Goal: Task Accomplishment & Management: Use online tool/utility

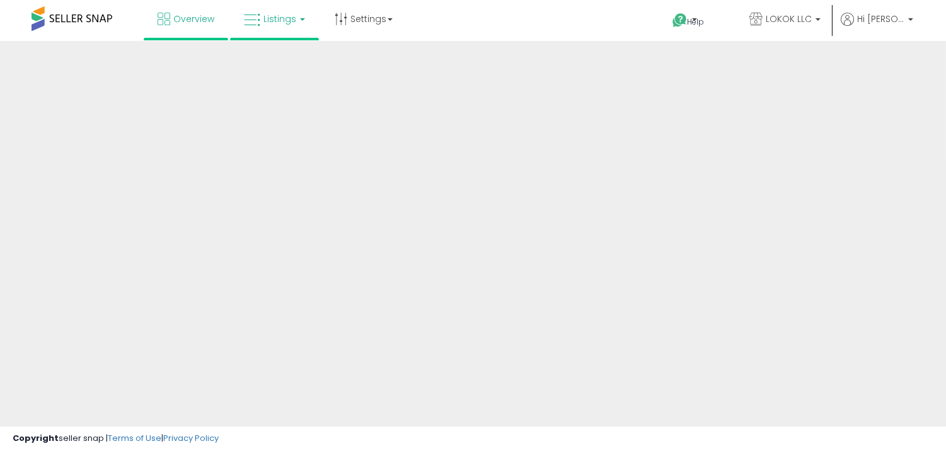
click at [302, 21] on link "Listings" at bounding box center [274, 19] width 80 height 38
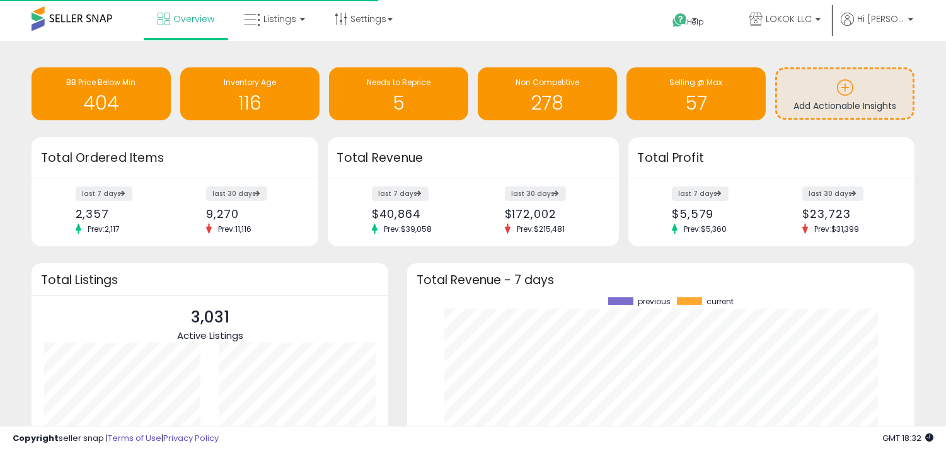
scroll to position [175, 482]
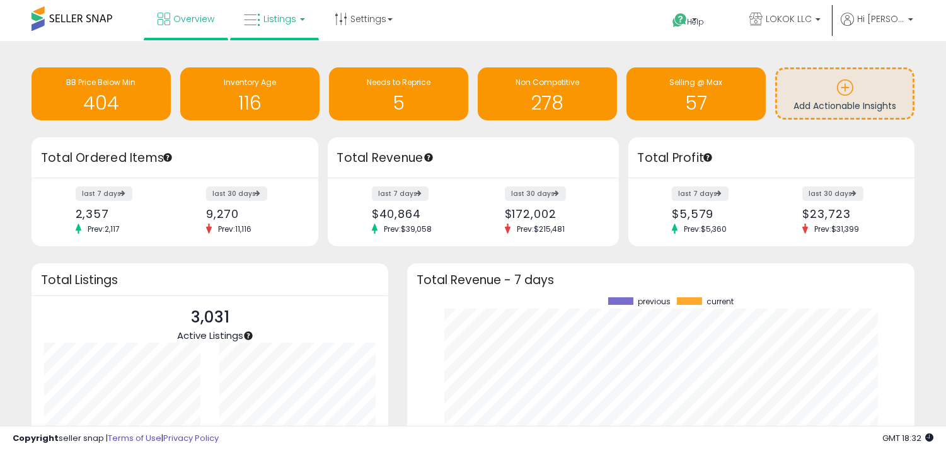
click at [279, 9] on link "Listings" at bounding box center [274, 19] width 80 height 38
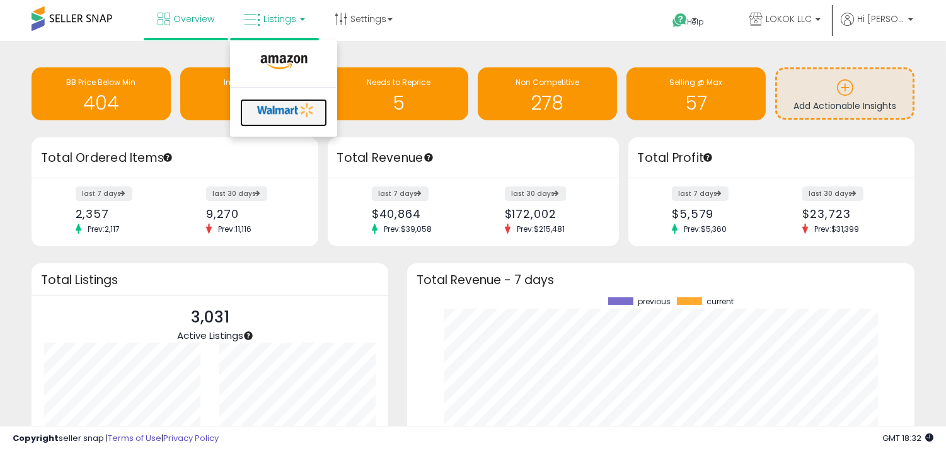
click at [273, 106] on icon at bounding box center [286, 110] width 66 height 19
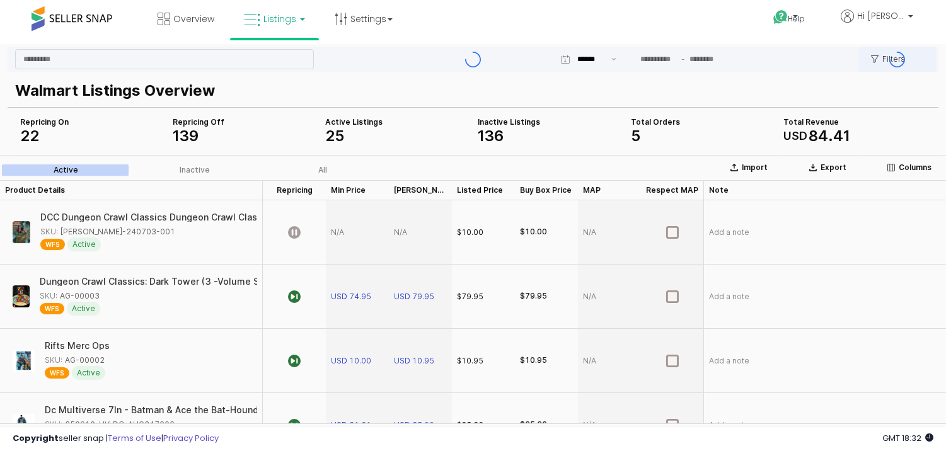
click at [207, 63] on div "App Frame" at bounding box center [473, 59] width 931 height 25
click at [200, 59] on div "App Frame" at bounding box center [473, 59] width 931 height 25
click at [122, 64] on div "App Frame" at bounding box center [473, 59] width 931 height 25
click at [143, 54] on div "App Frame" at bounding box center [473, 59] width 931 height 25
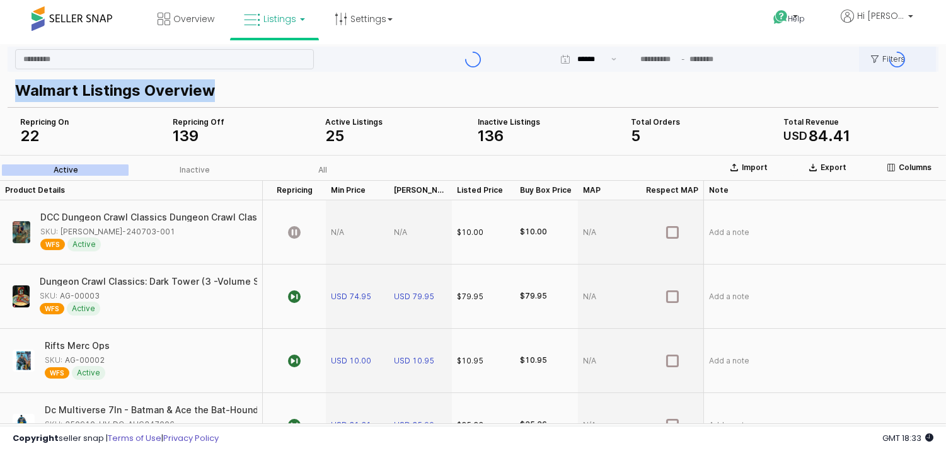
click at [143, 54] on div "App Frame" at bounding box center [473, 59] width 931 height 25
click at [146, 55] on div "App Frame" at bounding box center [473, 59] width 931 height 25
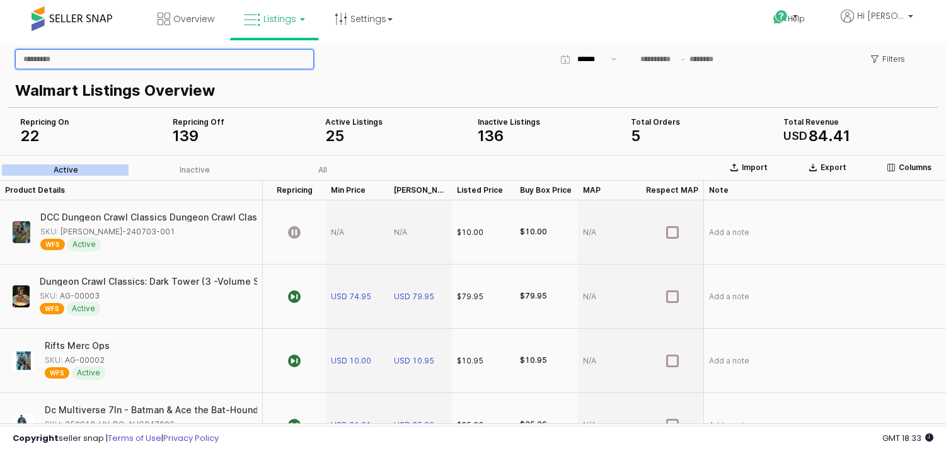
click at [176, 52] on input "App Frame" at bounding box center [164, 59] width 297 height 19
paste input "********"
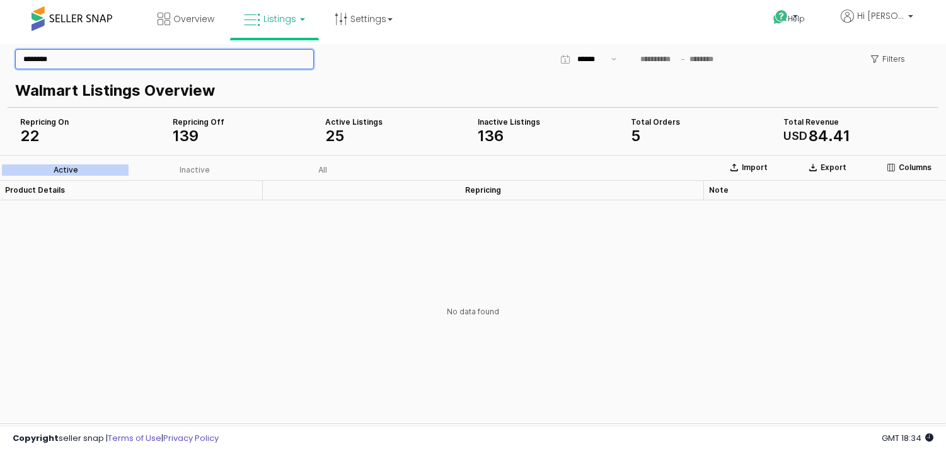
click at [209, 64] on input "********" at bounding box center [164, 59] width 297 height 19
paste input "**********"
type input "**********"
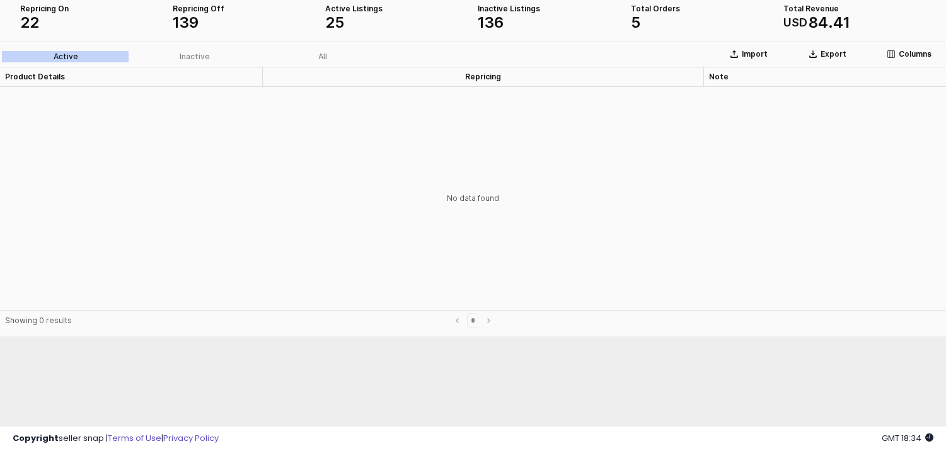
scroll to position [115, 0]
click at [316, 201] on div "No data found" at bounding box center [473, 197] width 946 height 223
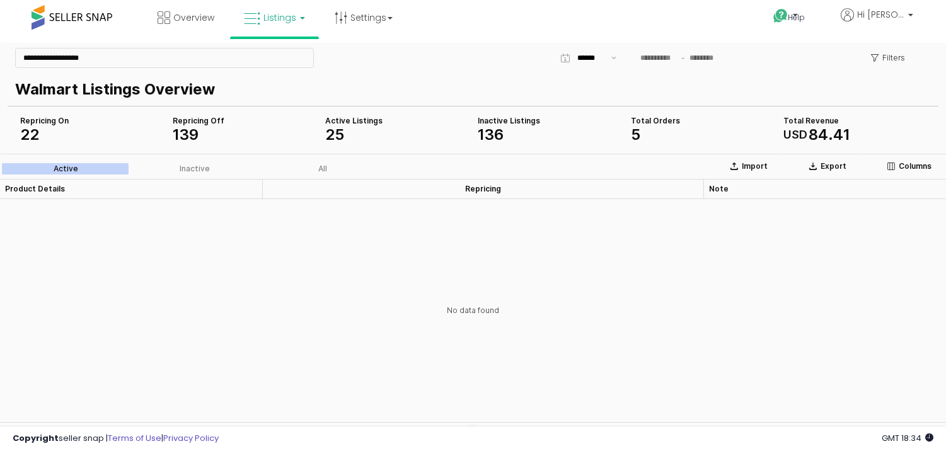
scroll to position [0, 0]
click at [157, 167] on label "Inactive" at bounding box center [194, 169] width 129 height 11
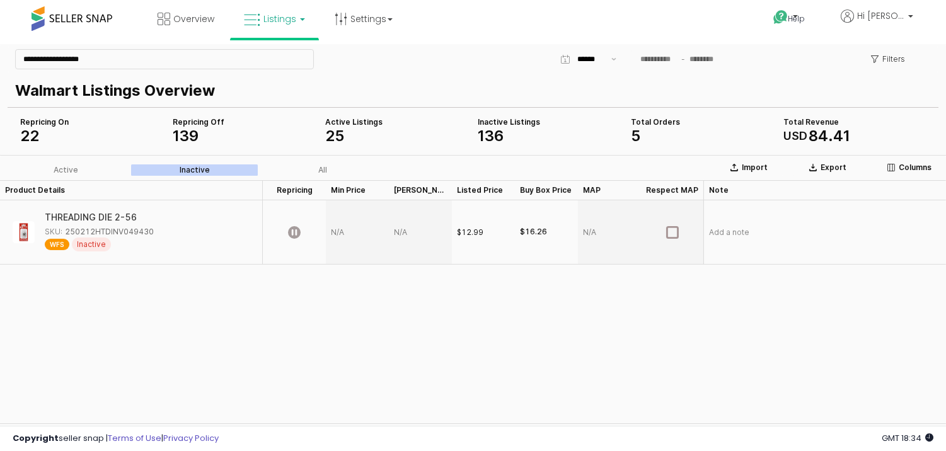
click at [319, 167] on div "All" at bounding box center [322, 170] width 9 height 9
click at [473, 229] on div "$12.99" at bounding box center [470, 232] width 26 height 11
click at [472, 231] on div "$12.99" at bounding box center [470, 232] width 26 height 11
click at [0, 324] on div "Product Details Product Details Repricing Repricing Min Price Min Price Max Pri…" at bounding box center [473, 301] width 946 height 243
click at [21, 323] on div "Product Details Product Details Repricing Repricing Min Price Min Price Max Pri…" at bounding box center [473, 301] width 946 height 243
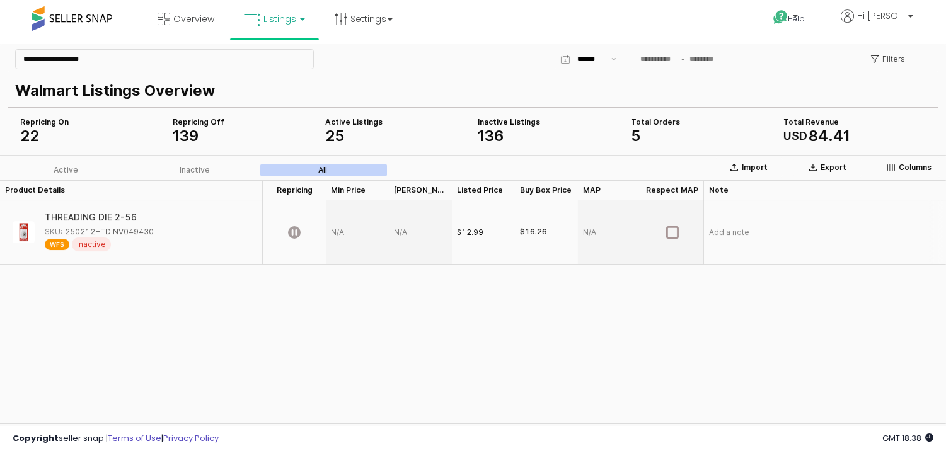
click at [61, 249] on span "WFS" at bounding box center [57, 244] width 25 height 11
click at [110, 241] on div "WFS Inactive" at bounding box center [99, 245] width 109 height 14
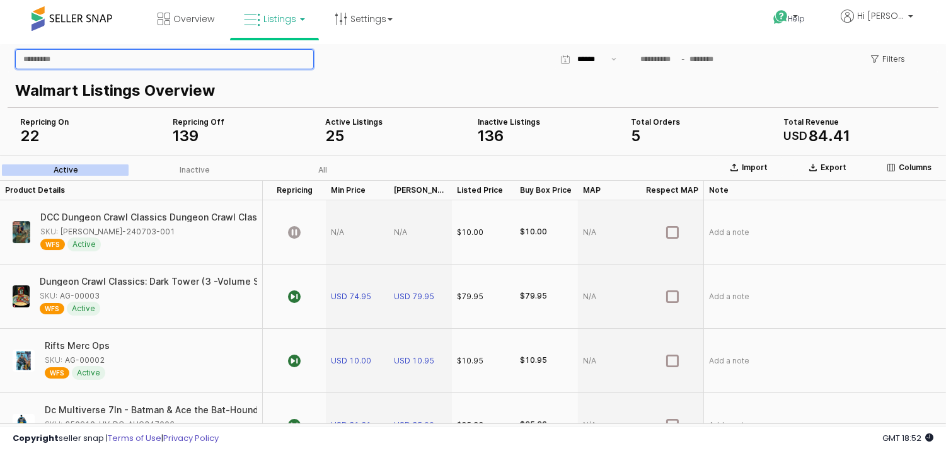
click at [187, 59] on input "App Frame" at bounding box center [164, 59] width 297 height 19
paste input "**********"
type input "**********"
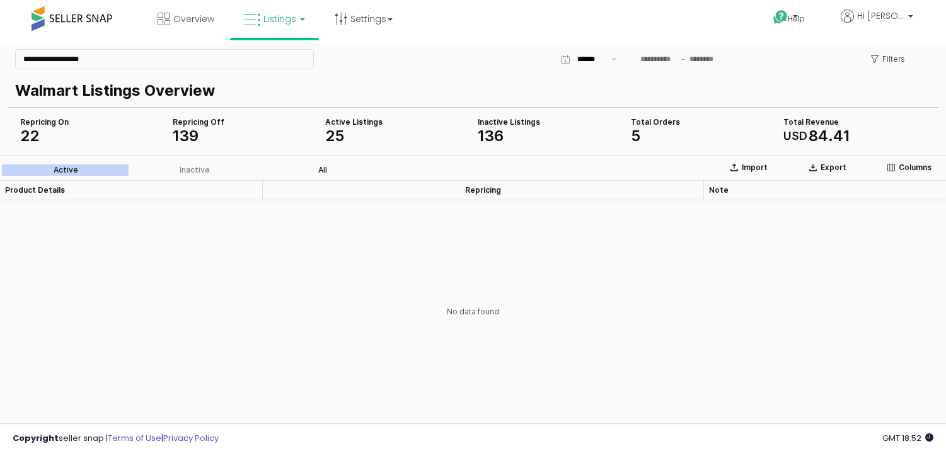
click at [316, 174] on label "All" at bounding box center [322, 169] width 129 height 11
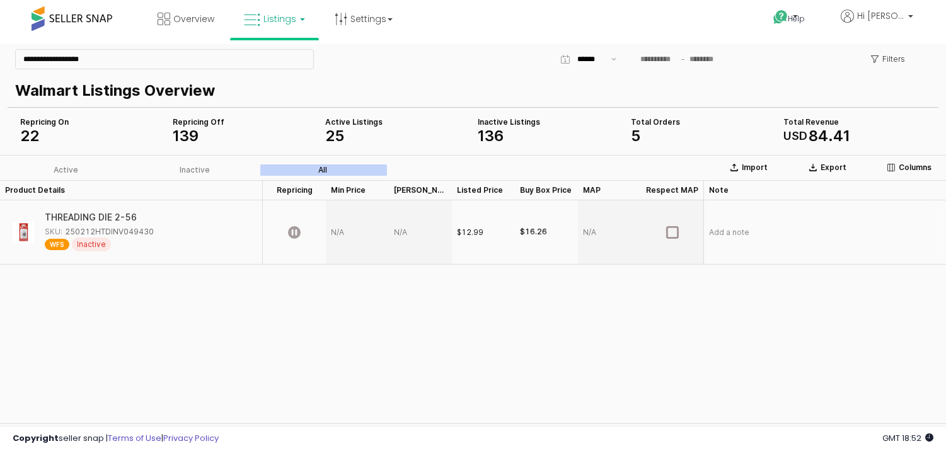
click at [461, 234] on div "$12.99" at bounding box center [470, 232] width 26 height 11
click at [486, 227] on div "$12.99" at bounding box center [483, 232] width 63 height 64
click at [655, 231] on div "App Frame" at bounding box center [672, 232] width 63 height 64
click at [663, 234] on div "App Frame" at bounding box center [672, 232] width 63 height 64
click at [355, 225] on div "App Frame" at bounding box center [357, 232] width 63 height 64
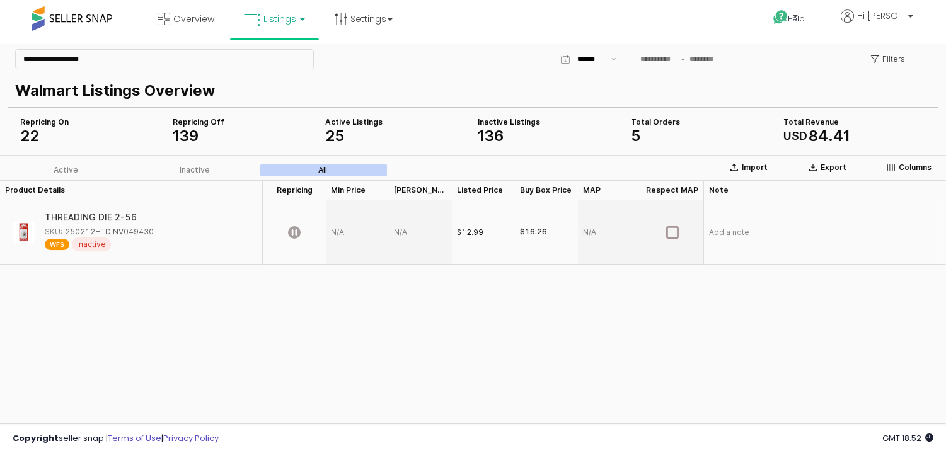
drag, startPoint x: 433, startPoint y: 228, endPoint x: 457, endPoint y: 229, distance: 23.3
click at [433, 229] on div "App Frame" at bounding box center [420, 232] width 63 height 64
click at [461, 227] on div "$12.99" at bounding box center [470, 232] width 26 height 11
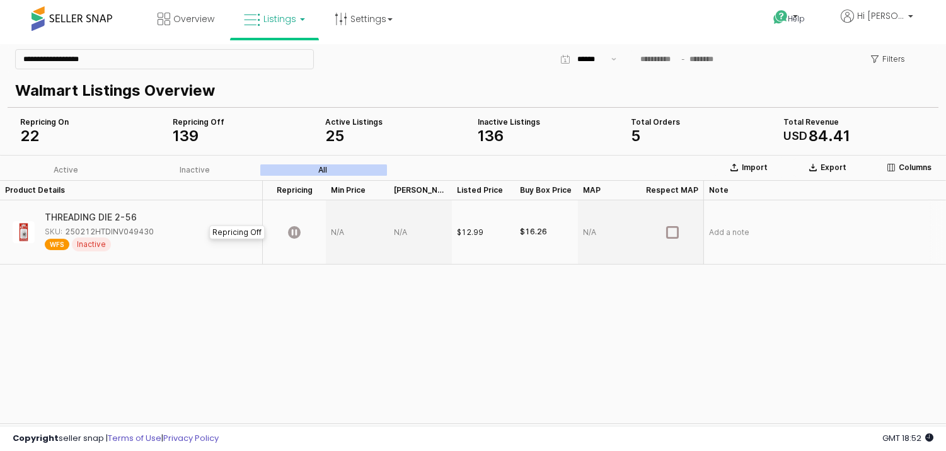
click at [294, 225] on div "App Frame" at bounding box center [294, 232] width 63 height 64
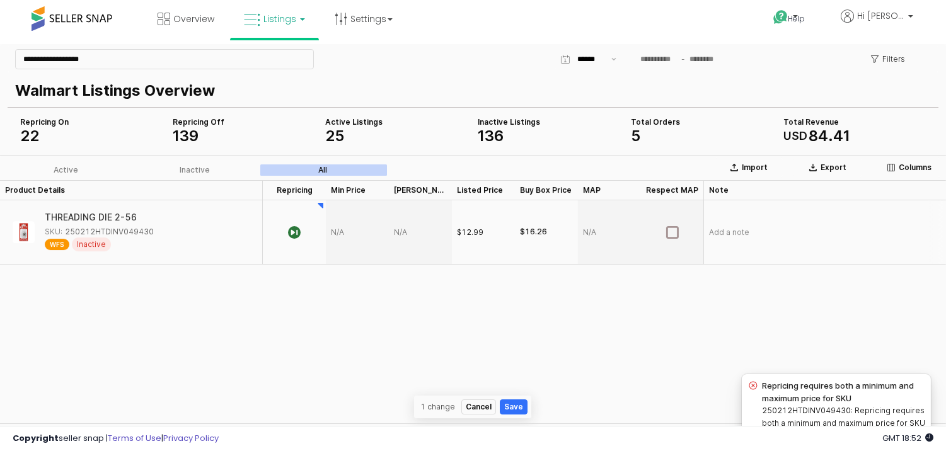
click at [490, 229] on div "$12.99" at bounding box center [483, 232] width 63 height 64
click at [487, 229] on div "$12.99" at bounding box center [483, 232] width 63 height 64
click at [483, 230] on div "$12.99" at bounding box center [483, 232] width 63 height 64
click at [304, 231] on div "App Frame" at bounding box center [294, 232] width 63 height 64
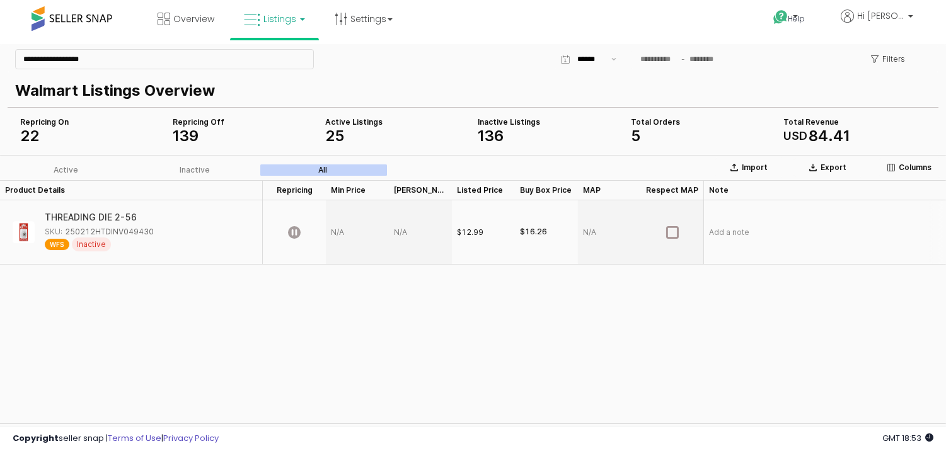
click at [404, 235] on div "App Frame" at bounding box center [420, 232] width 63 height 64
click at [349, 234] on div "App Frame" at bounding box center [357, 232] width 63 height 64
click at [350, 235] on div "App Frame" at bounding box center [357, 232] width 63 height 64
click at [464, 233] on div "$12.99" at bounding box center [470, 232] width 26 height 11
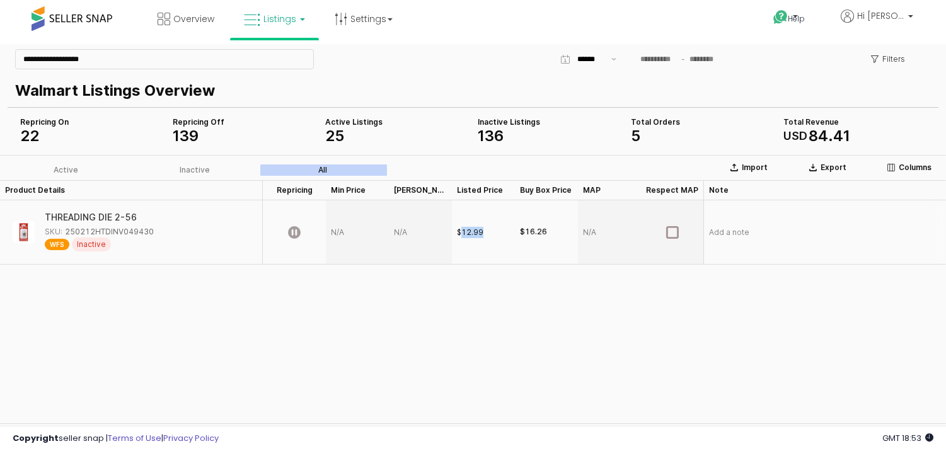
click at [464, 233] on div "$12.99" at bounding box center [470, 232] width 26 height 11
drag, startPoint x: 404, startPoint y: 247, endPoint x: 368, endPoint y: 280, distance: 49.5
click at [370, 277] on div "Product Details Product Details Repricing Repricing Min Price Min Price Max Pri…" at bounding box center [473, 301] width 946 height 243
click at [760, 163] on p "Import" at bounding box center [755, 168] width 26 height 10
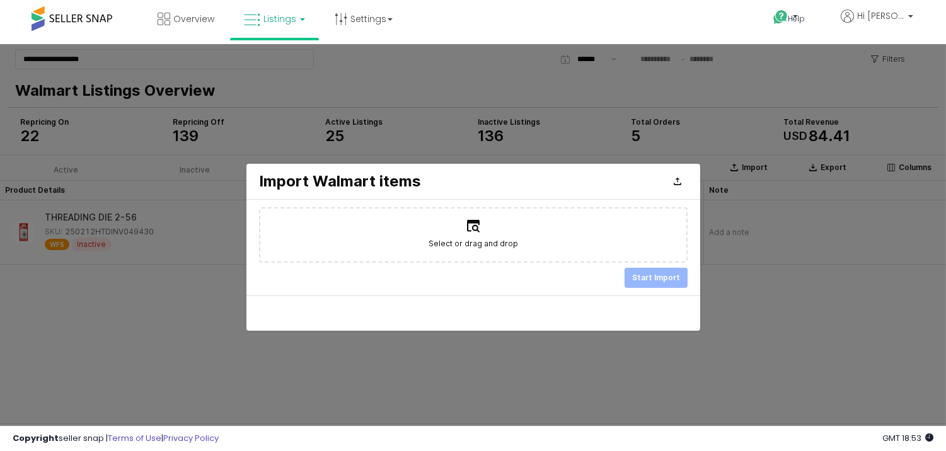
click at [469, 236] on label "Select or drag and drop" at bounding box center [473, 235] width 426 height 53
click at [472, 235] on input "Select or drag and drop" at bounding box center [472, 234] width 1 height 1
click at [678, 188] on div "Close" at bounding box center [677, 181] width 19 height 19
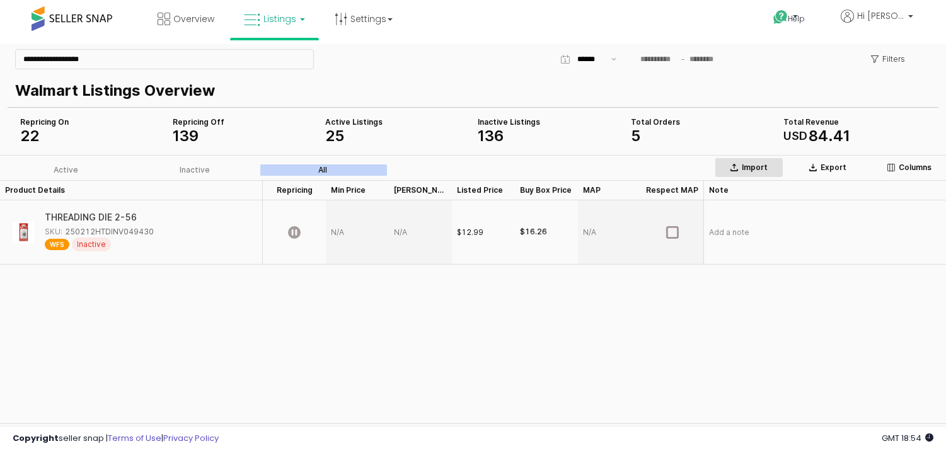
click at [754, 163] on p "Import" at bounding box center [755, 168] width 26 height 10
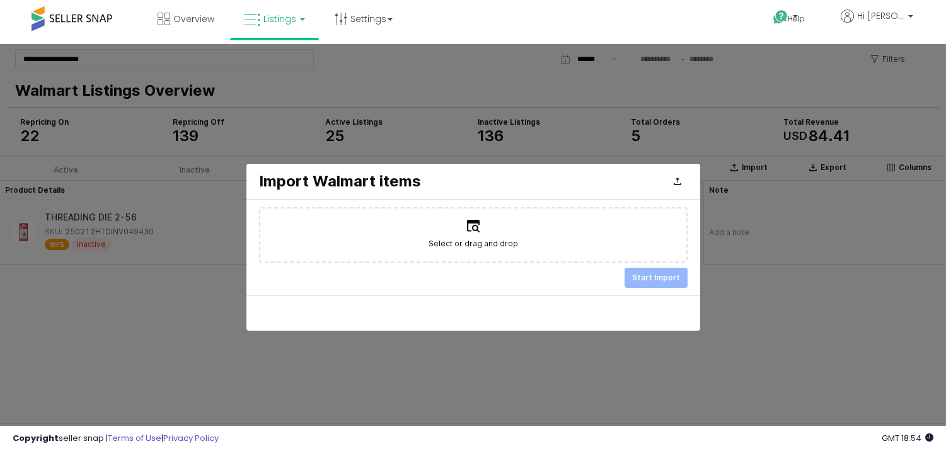
click at [792, 248] on div at bounding box center [473, 247] width 946 height 406
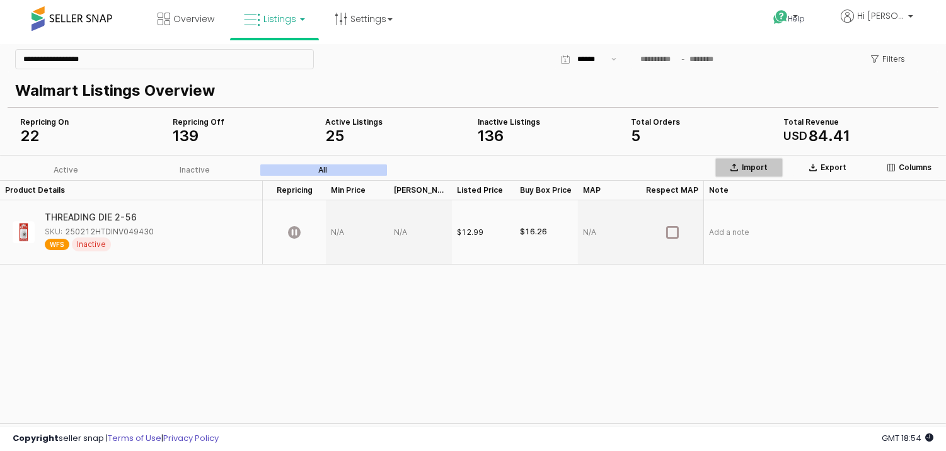
click at [738, 168] on icon "App Frame" at bounding box center [734, 168] width 8 height 8
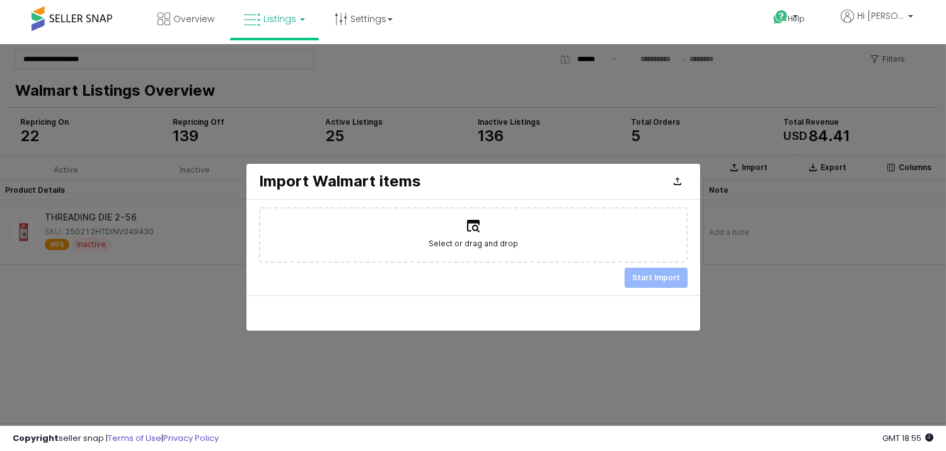
click at [501, 226] on label "Select or drag and drop" at bounding box center [473, 235] width 426 height 53
click at [473, 234] on input "Select or drag and drop" at bounding box center [472, 234] width 1 height 1
type input "**********"
click at [666, 273] on p "Start Import" at bounding box center [656, 278] width 48 height 10
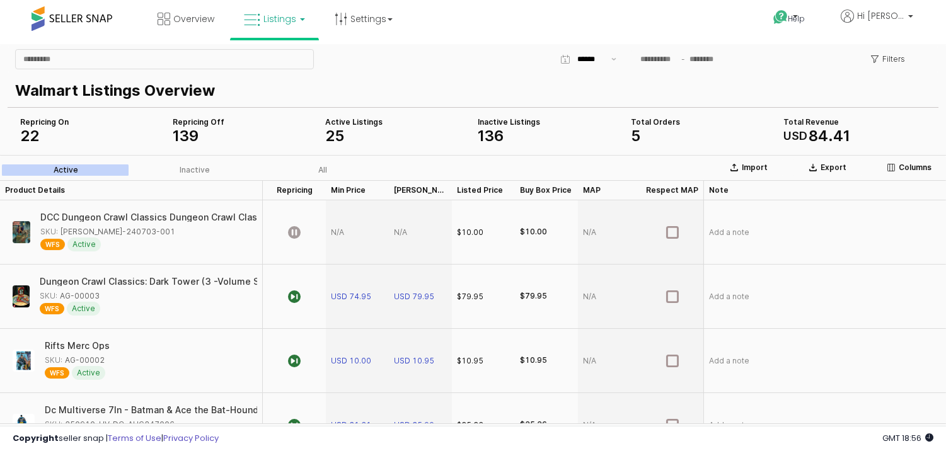
click at [135, 87] on p "Walmart Listings Overview" at bounding box center [470, 90] width 910 height 23
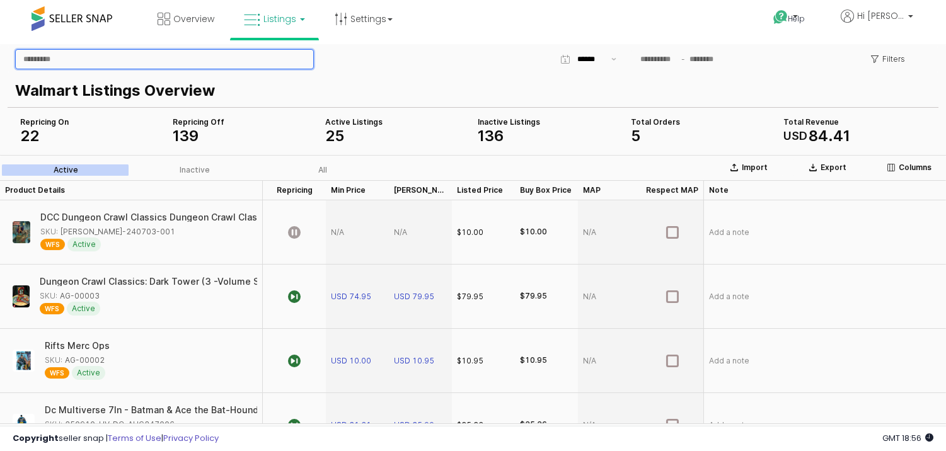
click at [160, 62] on input "App Frame" at bounding box center [164, 59] width 297 height 19
paste input "**********"
type input "**********"
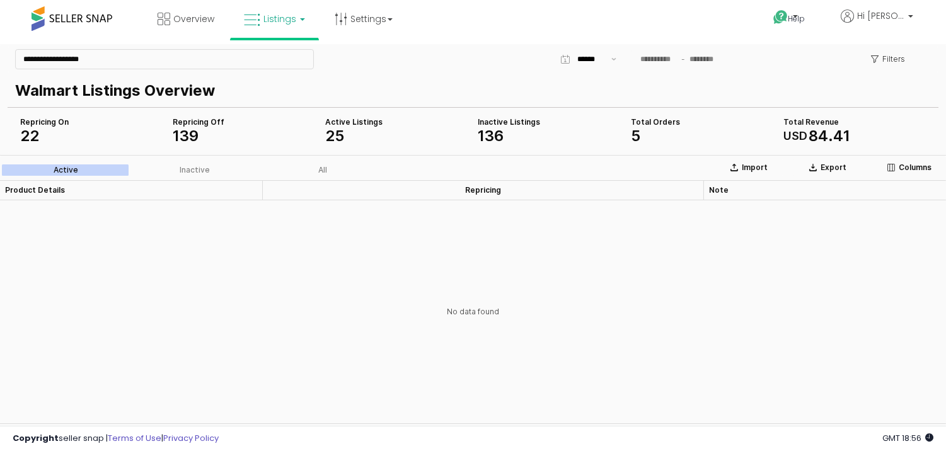
click at [341, 156] on div "Import Export Columns Active Inactive All" at bounding box center [473, 167] width 946 height 25
click at [316, 173] on label "All" at bounding box center [322, 169] width 129 height 11
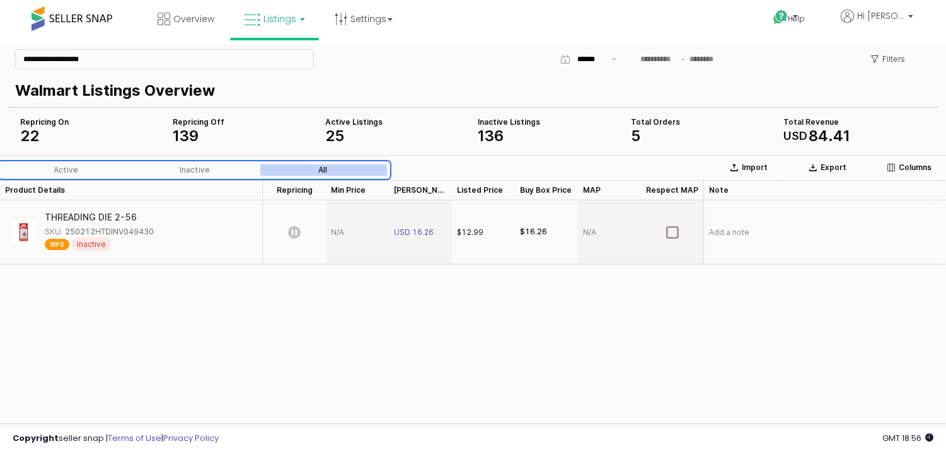
click at [291, 230] on icon "App Frame" at bounding box center [294, 232] width 13 height 13
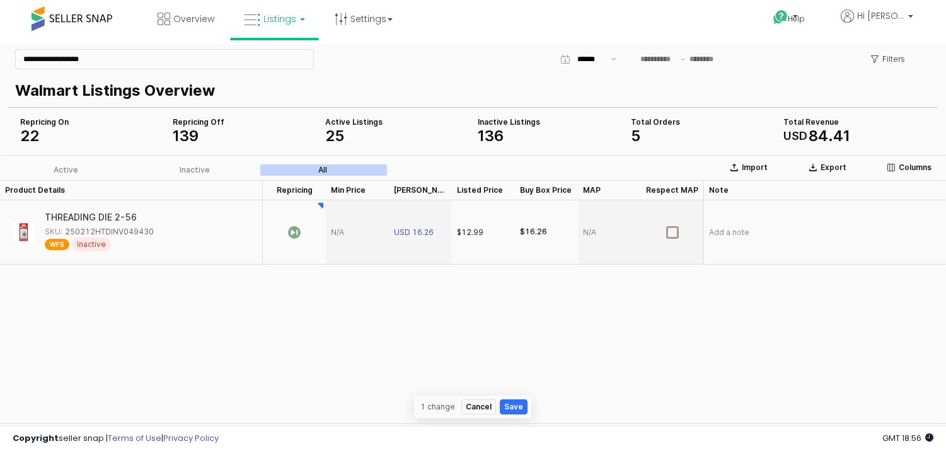
click at [292, 234] on icon "App Frame" at bounding box center [294, 232] width 13 height 13
click at [302, 297] on div "Product Details Product Details Repricing Repricing Min Price Min Price Max Pri…" at bounding box center [473, 301] width 946 height 243
